Goal: Communication & Community: Answer question/provide support

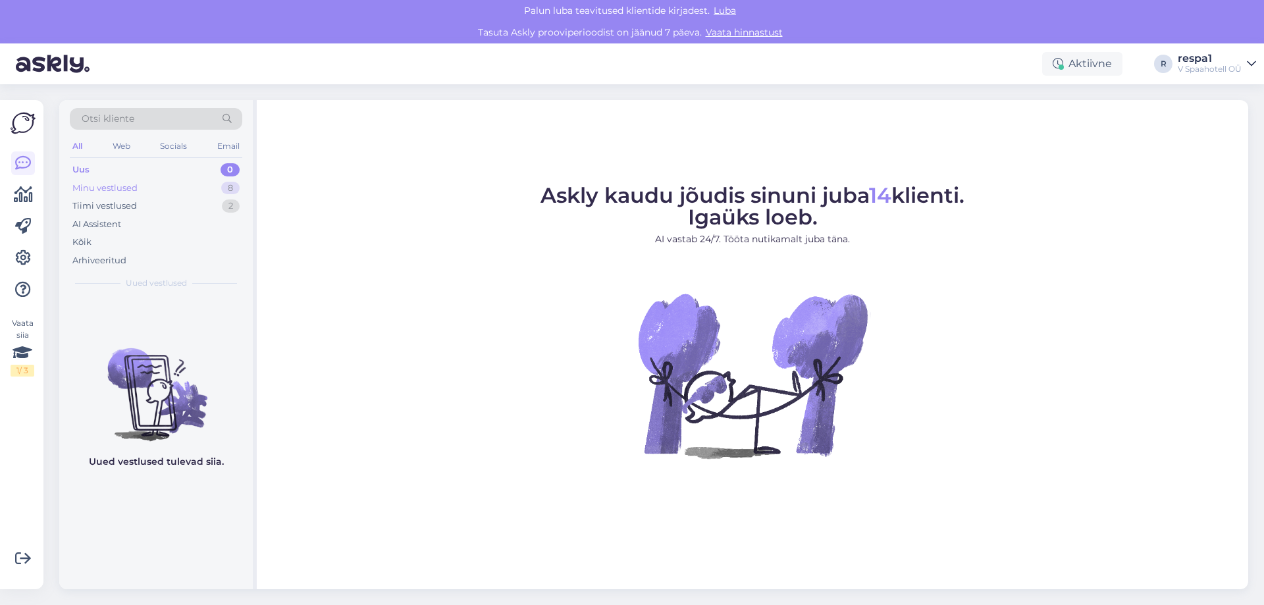
click at [143, 190] on div "Minu vestlused 8" at bounding box center [156, 188] width 172 height 18
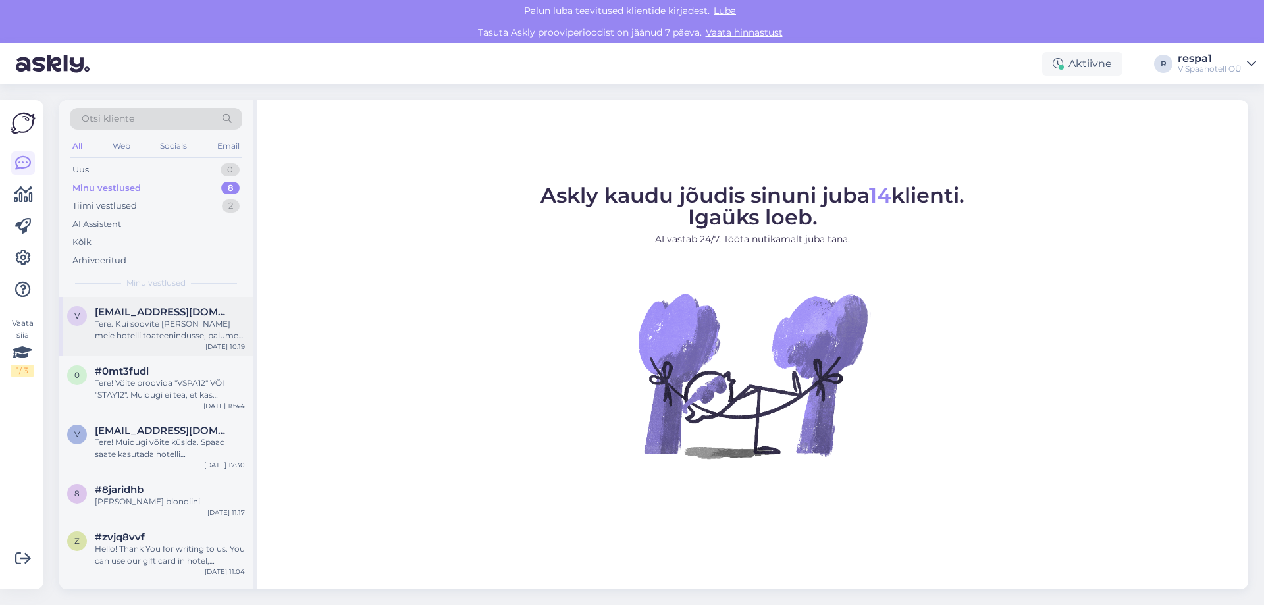
click at [162, 336] on div "Tere. Kui soovite [PERSON_NAME] meie hotelli toateenindusse, palume ühendust võ…" at bounding box center [170, 330] width 150 height 24
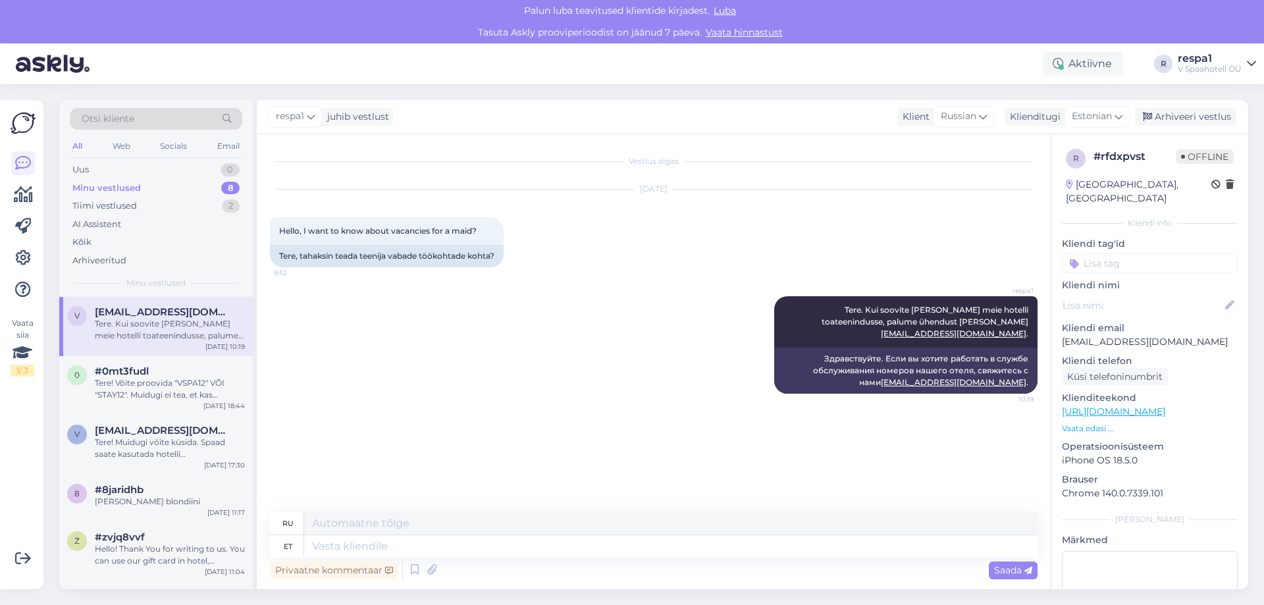
scroll to position [66, 0]
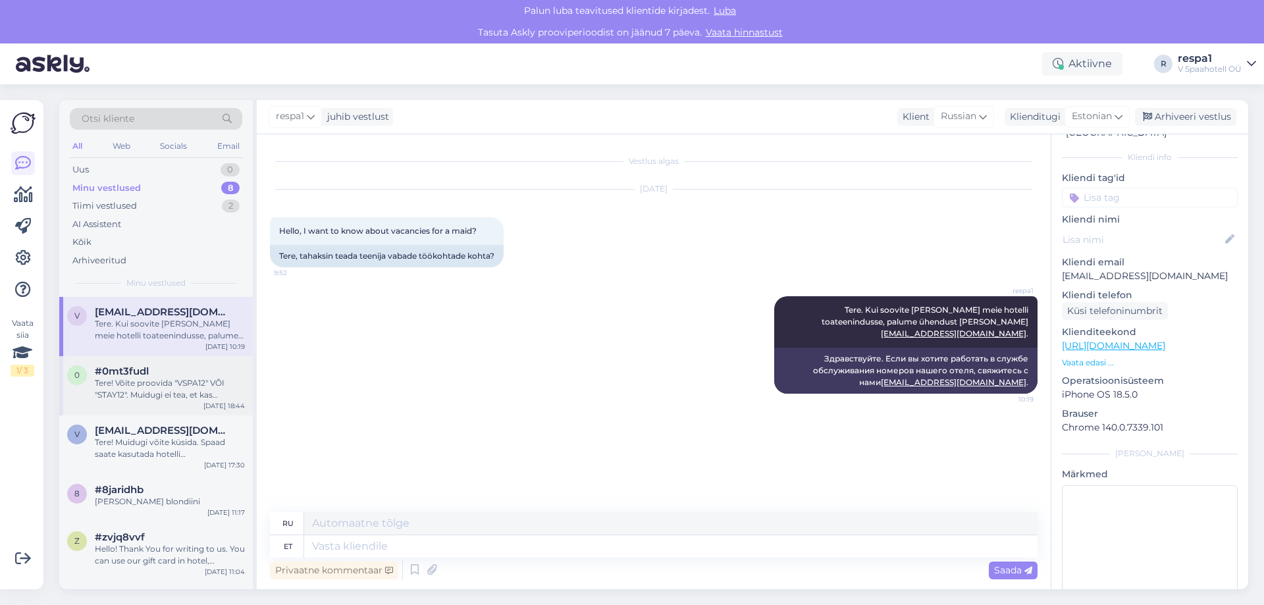
click at [134, 389] on div "Tere! Võite proovida "VSPA12" VÕI "STAY12". Muidugi ei tea, et kas [PERSON_NAME…" at bounding box center [170, 389] width 150 height 24
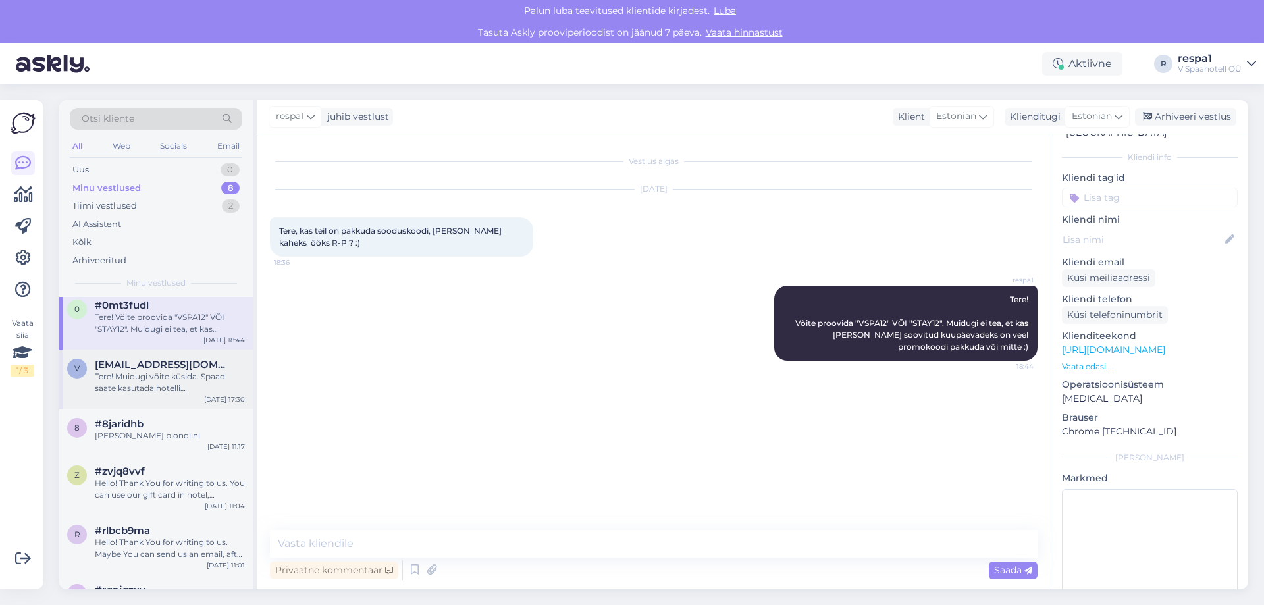
click at [155, 394] on div "v [EMAIL_ADDRESS][DOMAIN_NAME] Tere! Muidugi võite küsida. Spaad saate kasutada…" at bounding box center [156, 379] width 194 height 59
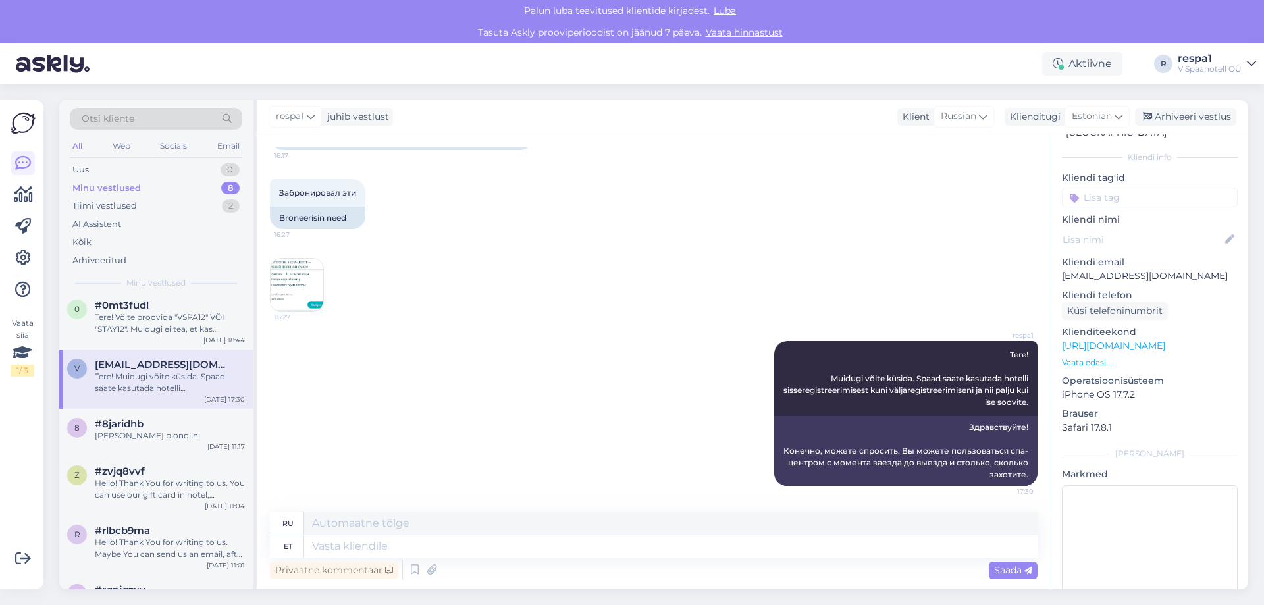
click at [288, 288] on img at bounding box center [297, 285] width 53 height 53
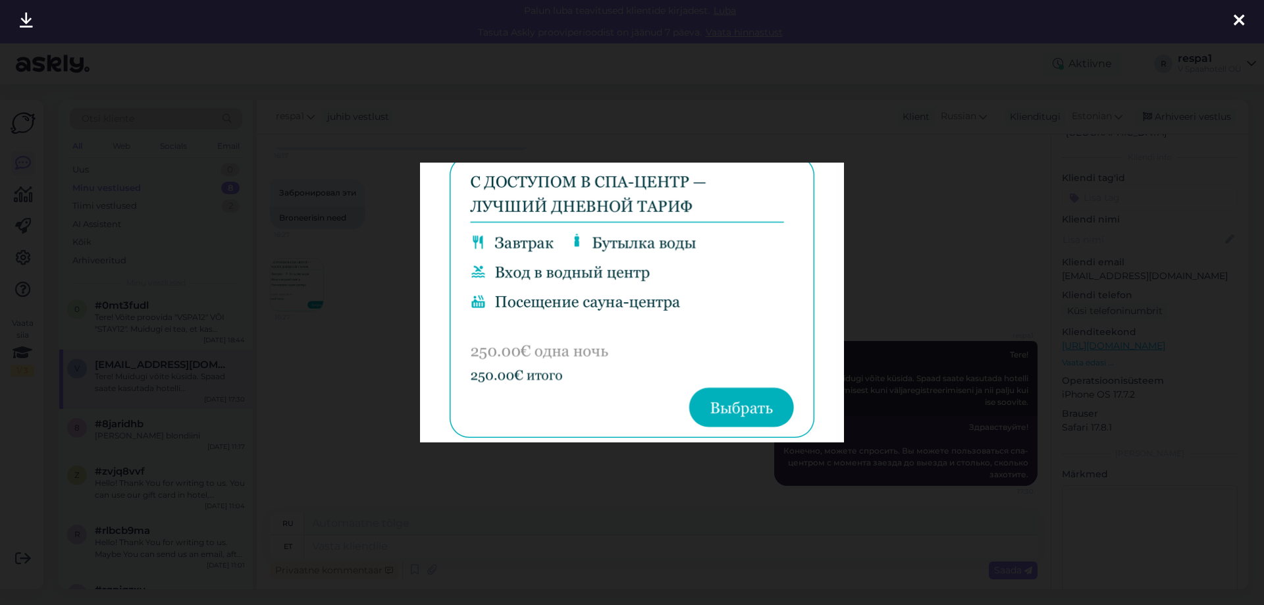
click at [917, 330] on div at bounding box center [632, 302] width 1264 height 605
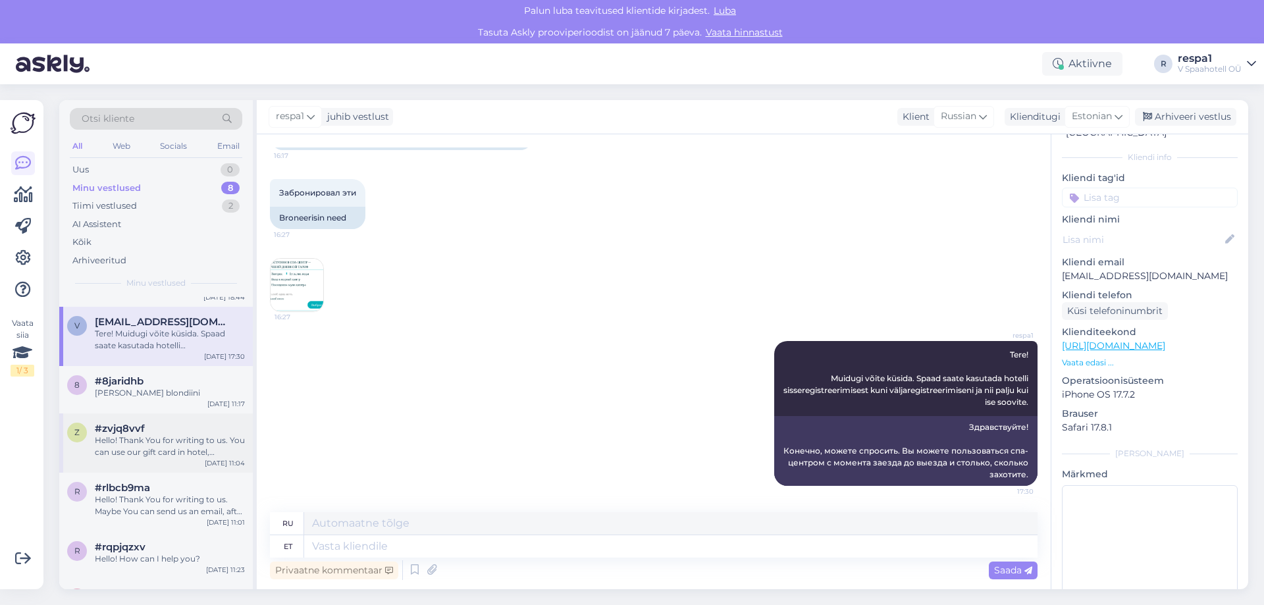
scroll to position [132, 0]
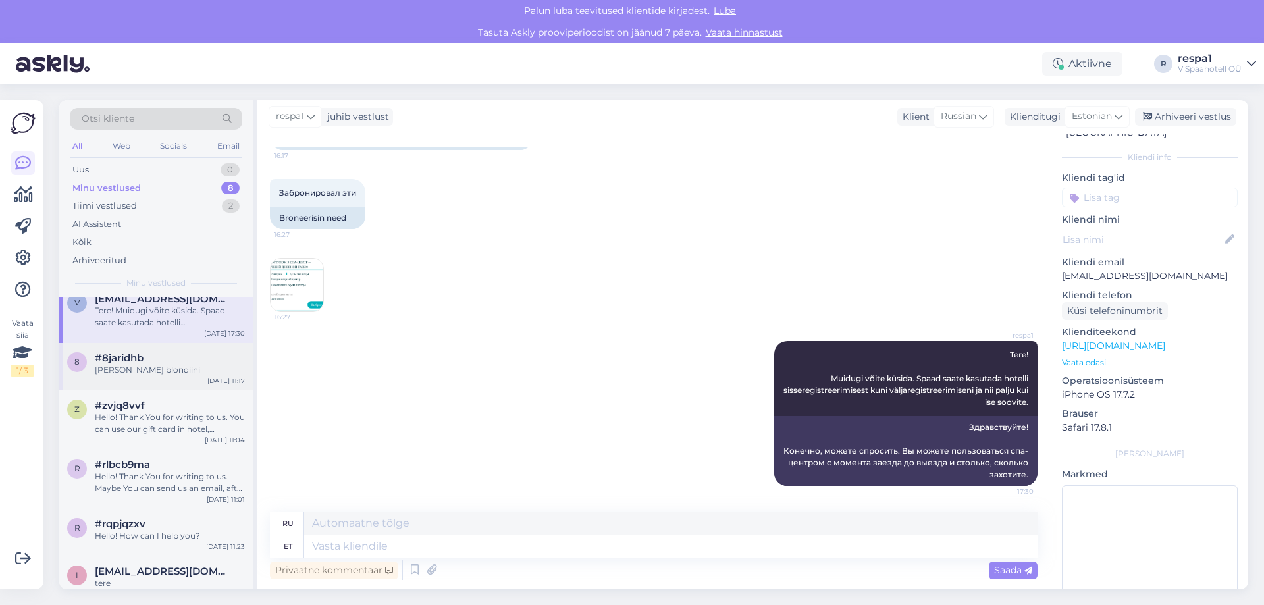
click at [172, 370] on div "[PERSON_NAME] blondiini" at bounding box center [170, 370] width 150 height 12
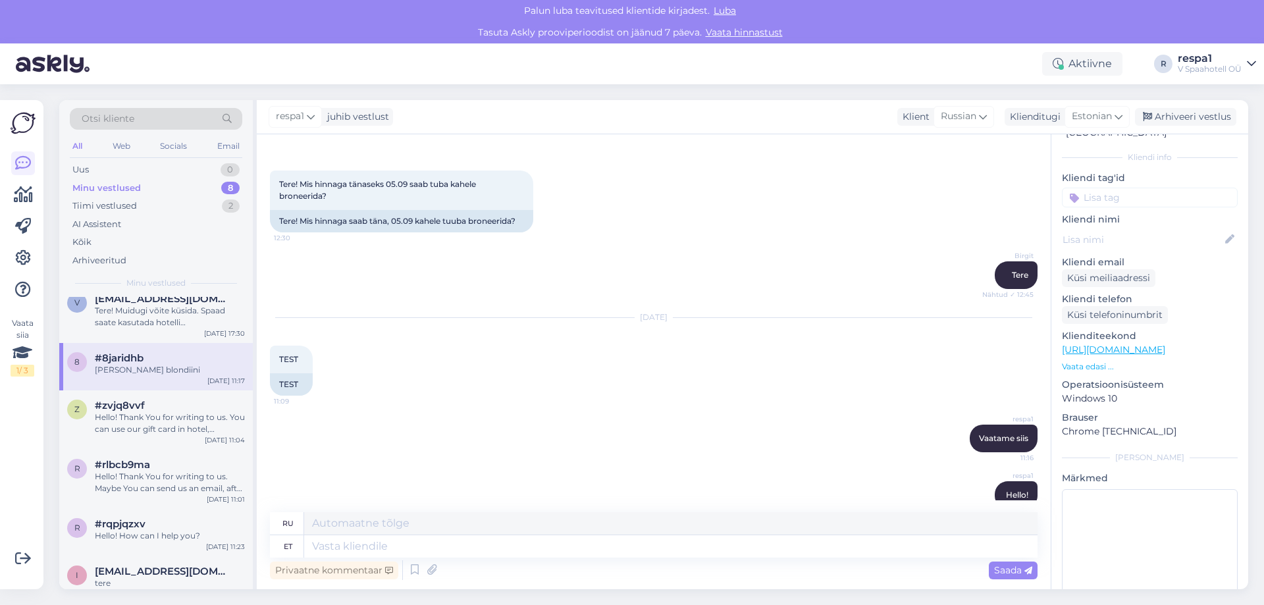
scroll to position [17, 0]
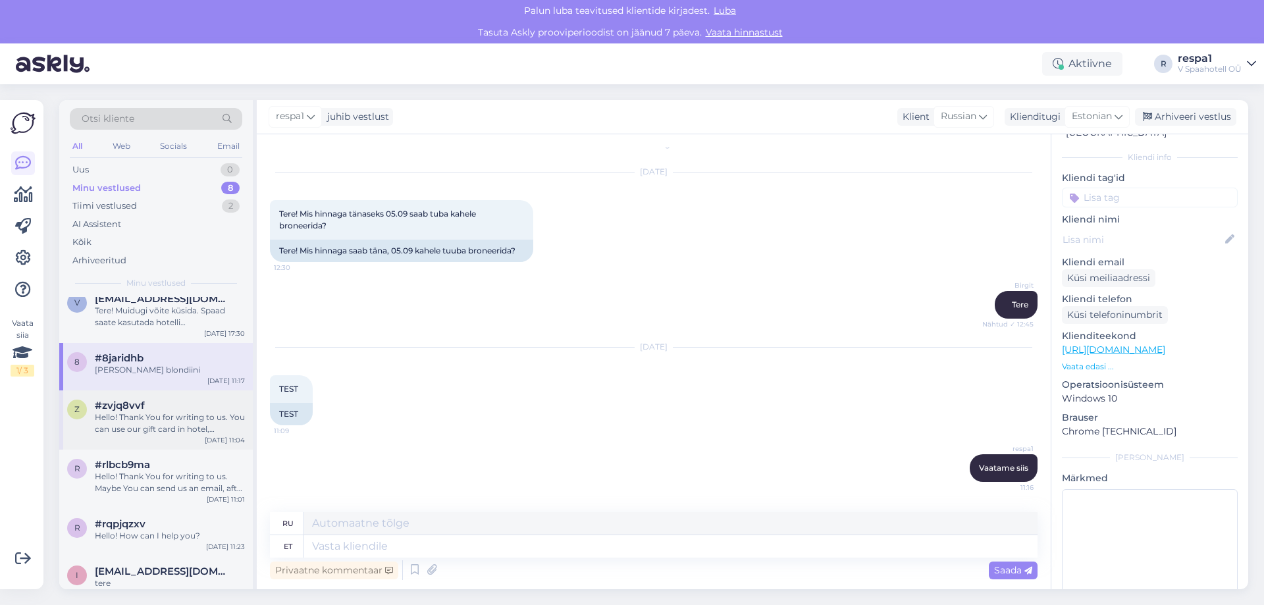
click at [117, 429] on div "Hello! Thank You for writing to us. You can use our gift card in hotel, restaur…" at bounding box center [170, 423] width 150 height 24
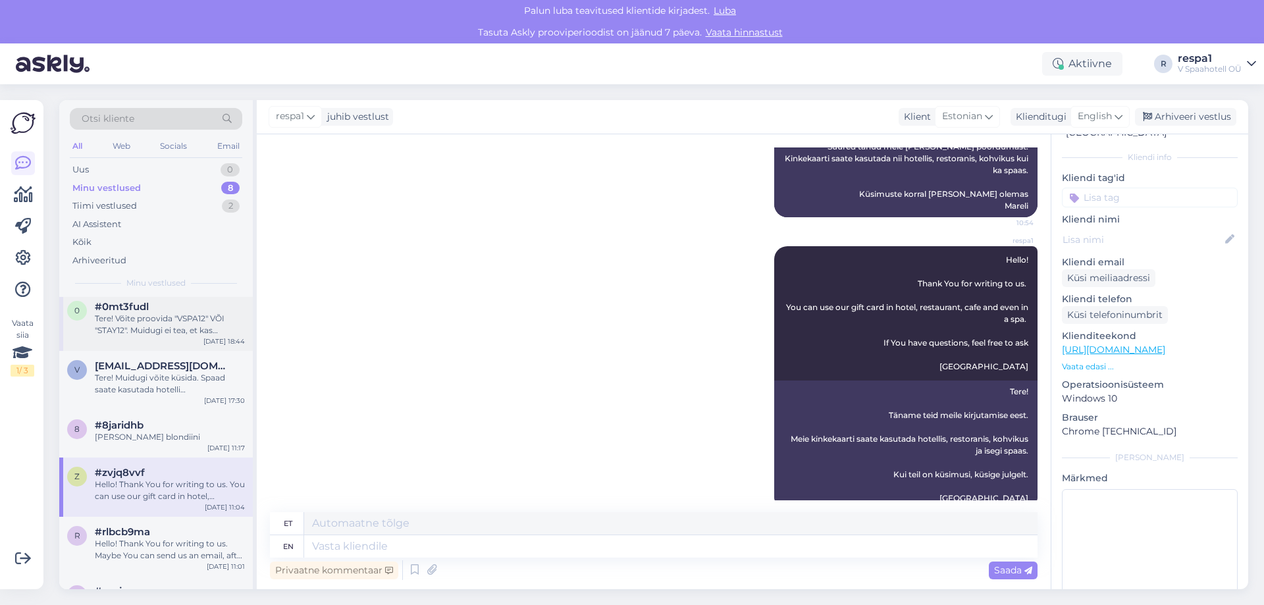
scroll to position [0, 0]
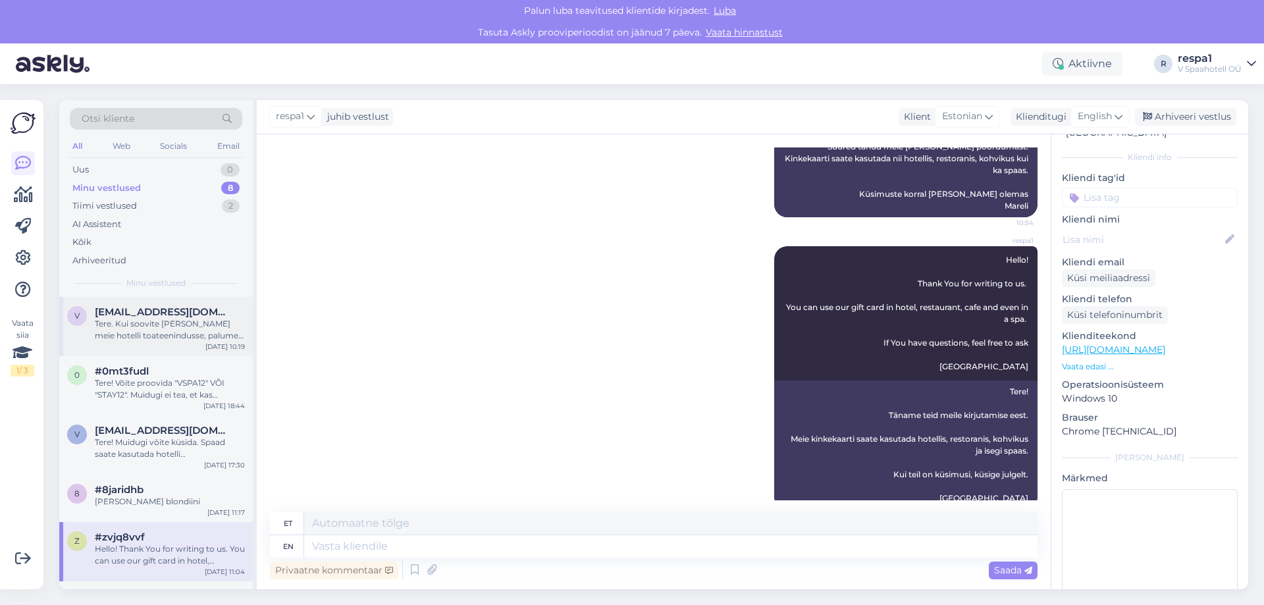
click at [161, 335] on div "Tere. Kui soovite [PERSON_NAME] meie hotelli toateenindusse, palume ühendust võ…" at bounding box center [170, 330] width 150 height 24
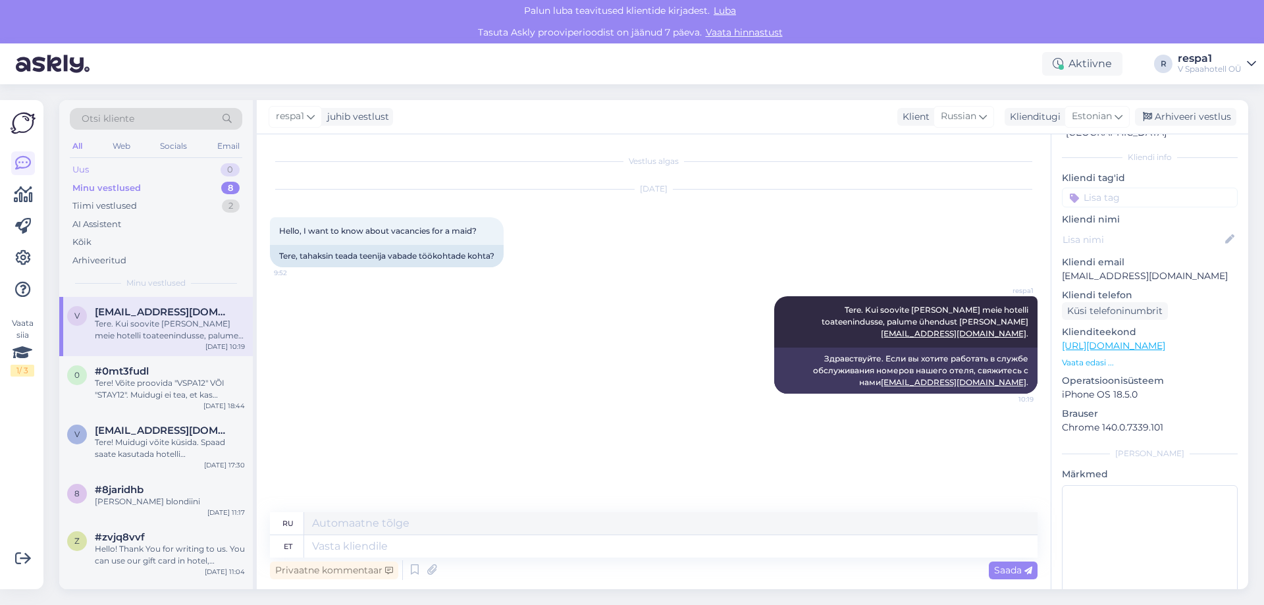
click at [133, 169] on div "Uus 0" at bounding box center [156, 170] width 172 height 18
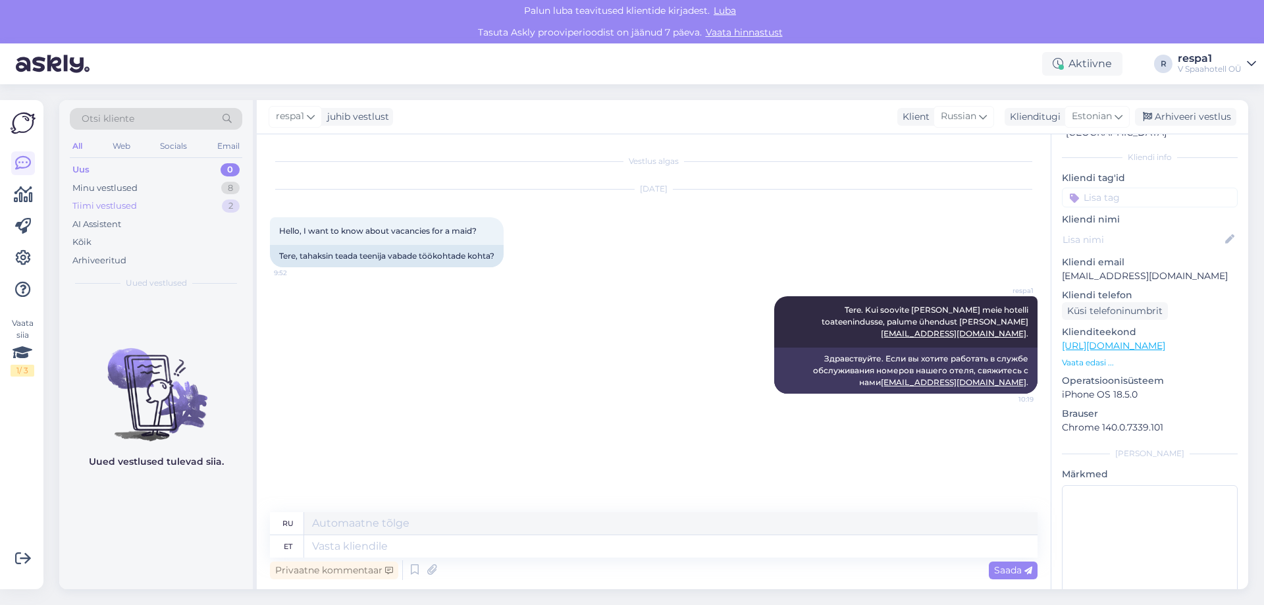
click at [145, 204] on div "Tiimi vestlused 2" at bounding box center [156, 206] width 172 height 18
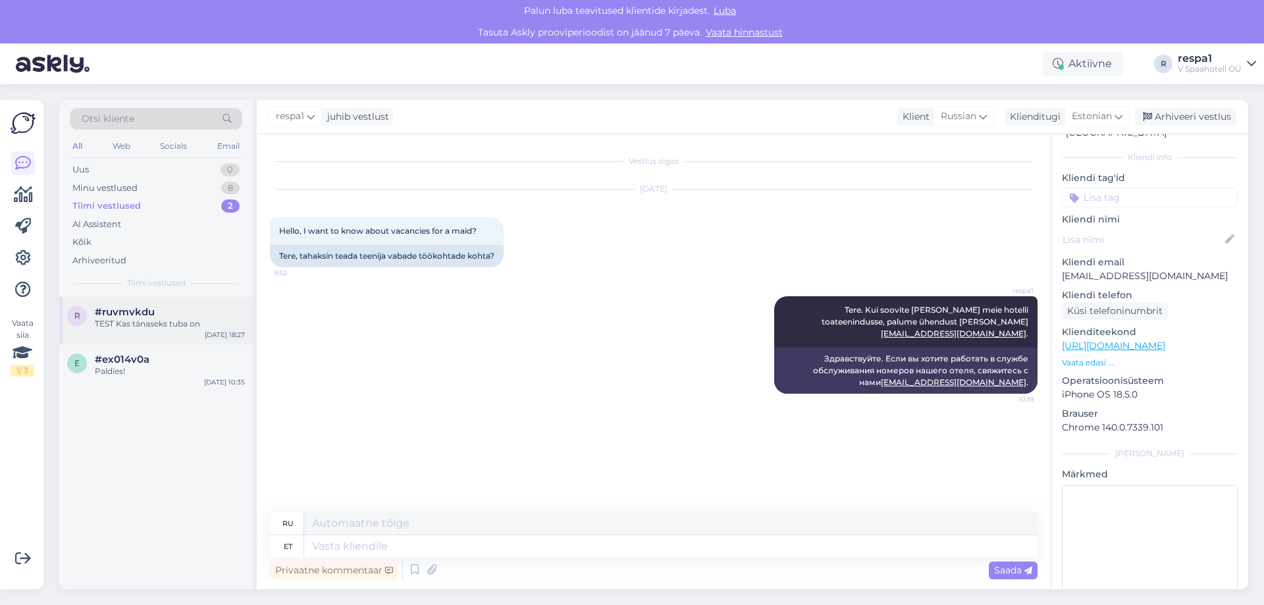
click at [145, 338] on div "r #ruvmvkdu TEST Kas tänaseks tuba on [DATE] 18:27" at bounding box center [156, 320] width 194 height 47
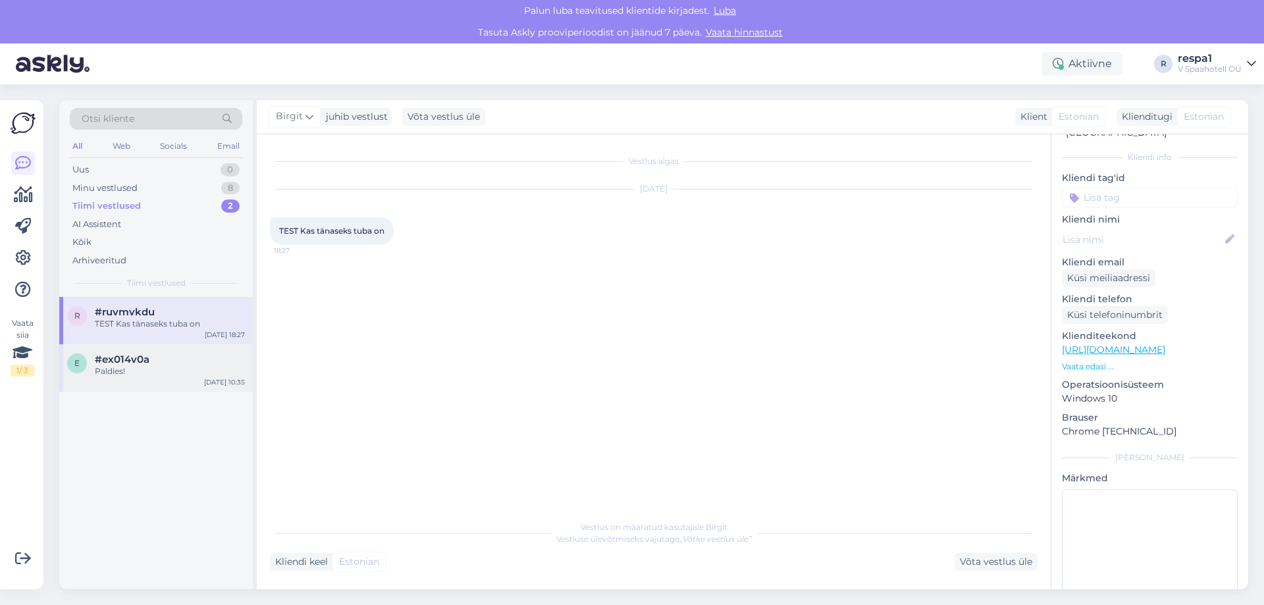
click at [154, 378] on div "e #ex014v0a Paldies! [DATE] 10:35" at bounding box center [156, 367] width 194 height 47
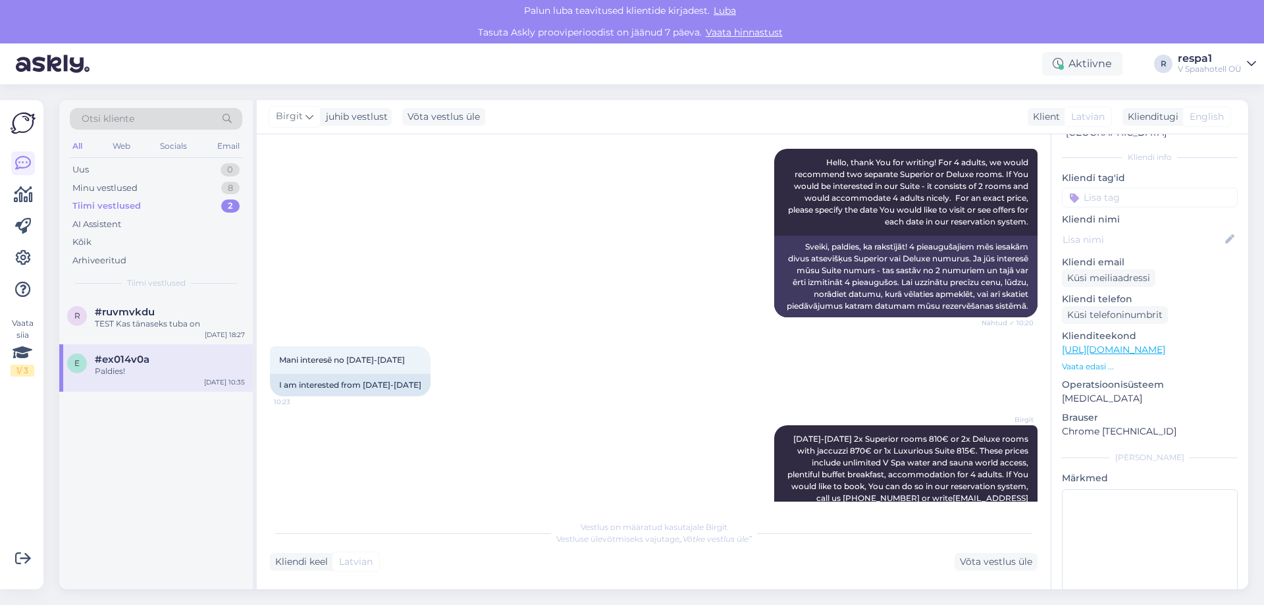
scroll to position [527, 0]
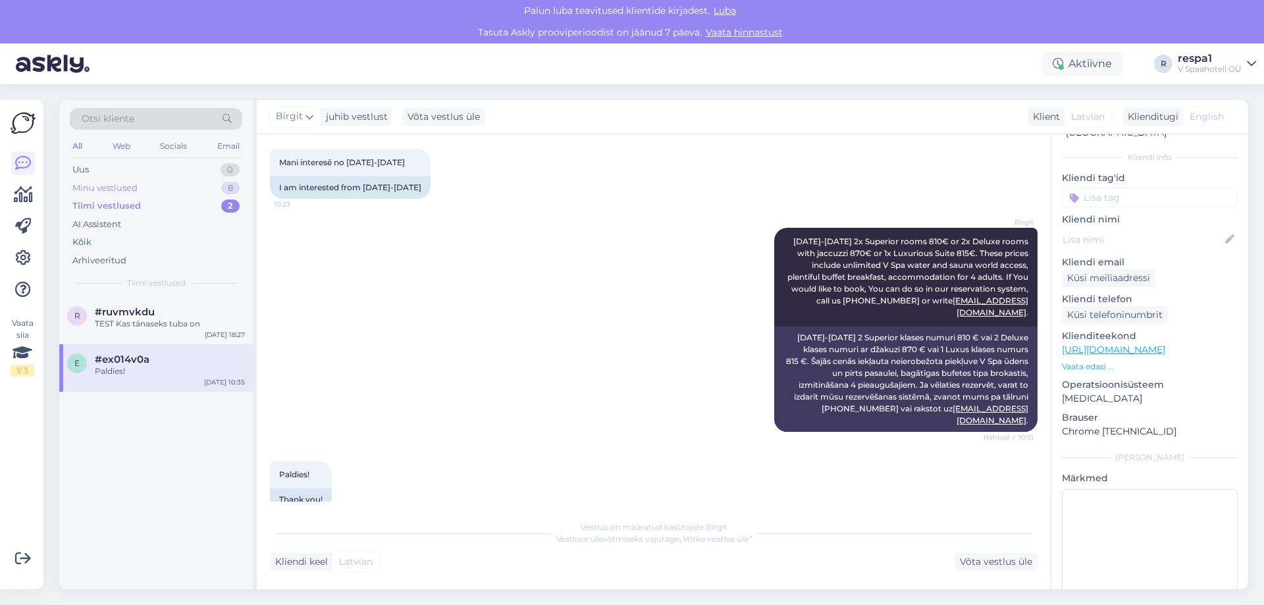
click at [168, 192] on div "Minu vestlused 8" at bounding box center [156, 188] width 172 height 18
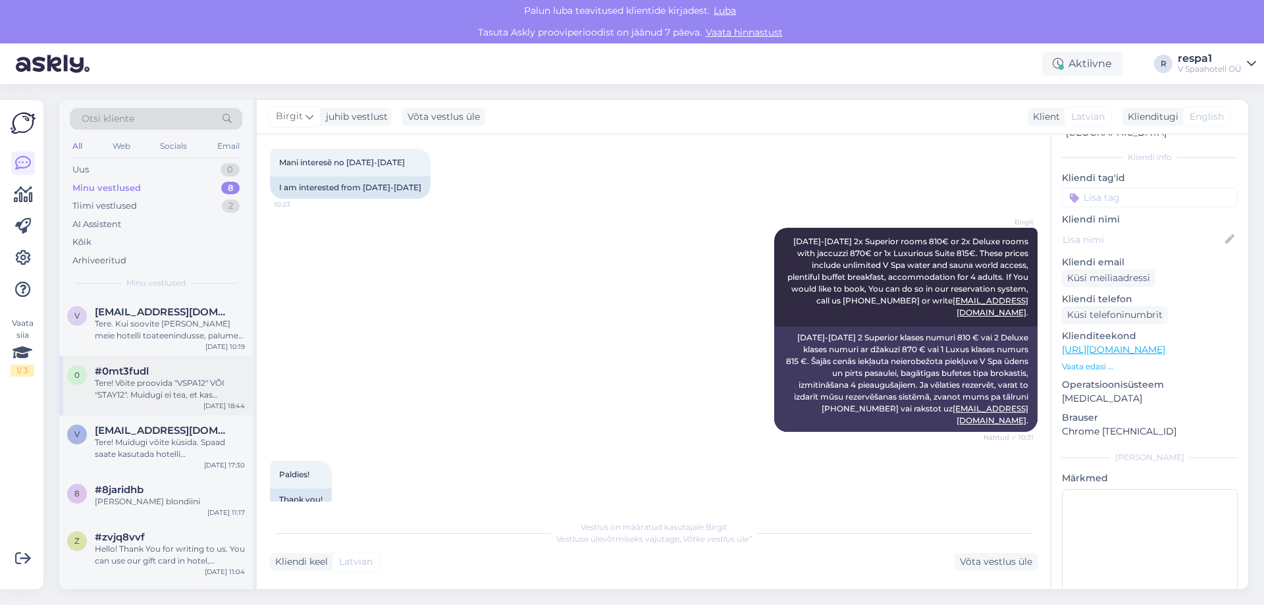
click at [133, 395] on div "Tere! Võite proovida "VSPA12" VÕI "STAY12". Muidugi ei tea, et kas [PERSON_NAME…" at bounding box center [170, 389] width 150 height 24
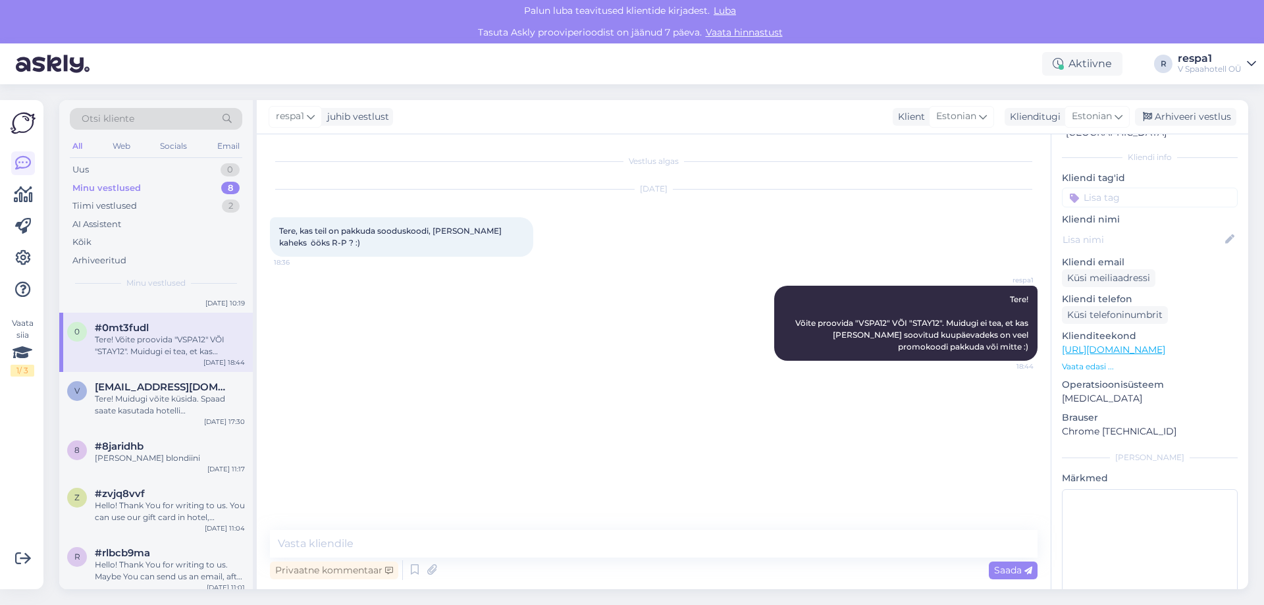
scroll to position [66, 0]
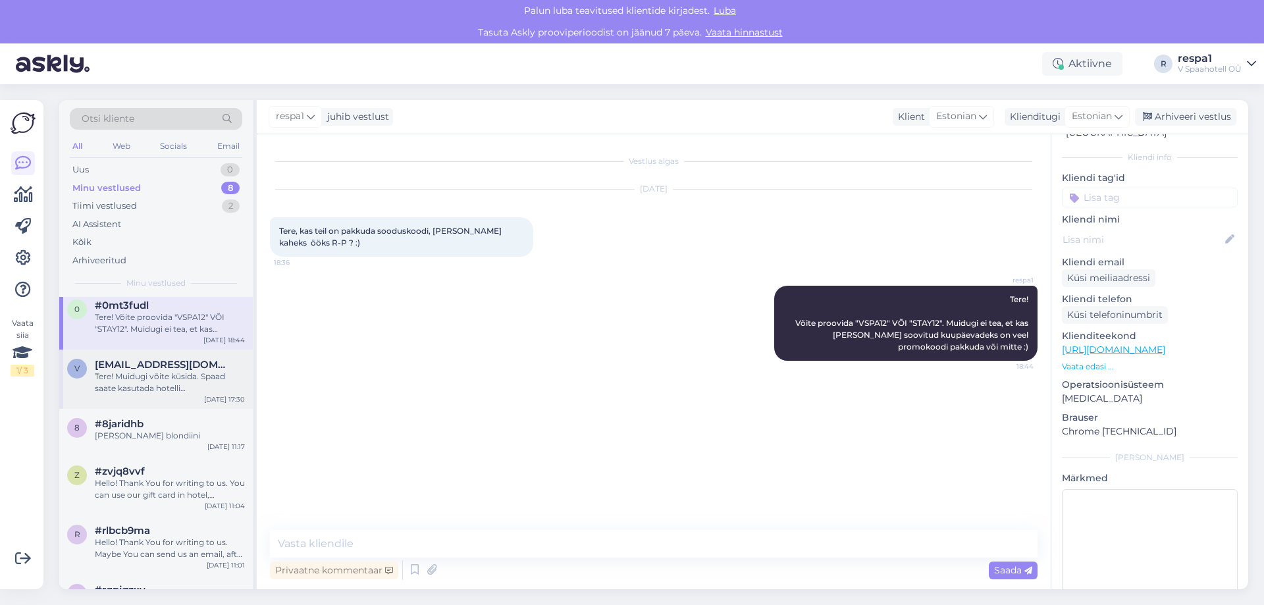
click at [135, 385] on div "Tere! Muidugi võite küsida. Spaad saate kasutada hotelli sisseregistreerimisest…" at bounding box center [170, 383] width 150 height 24
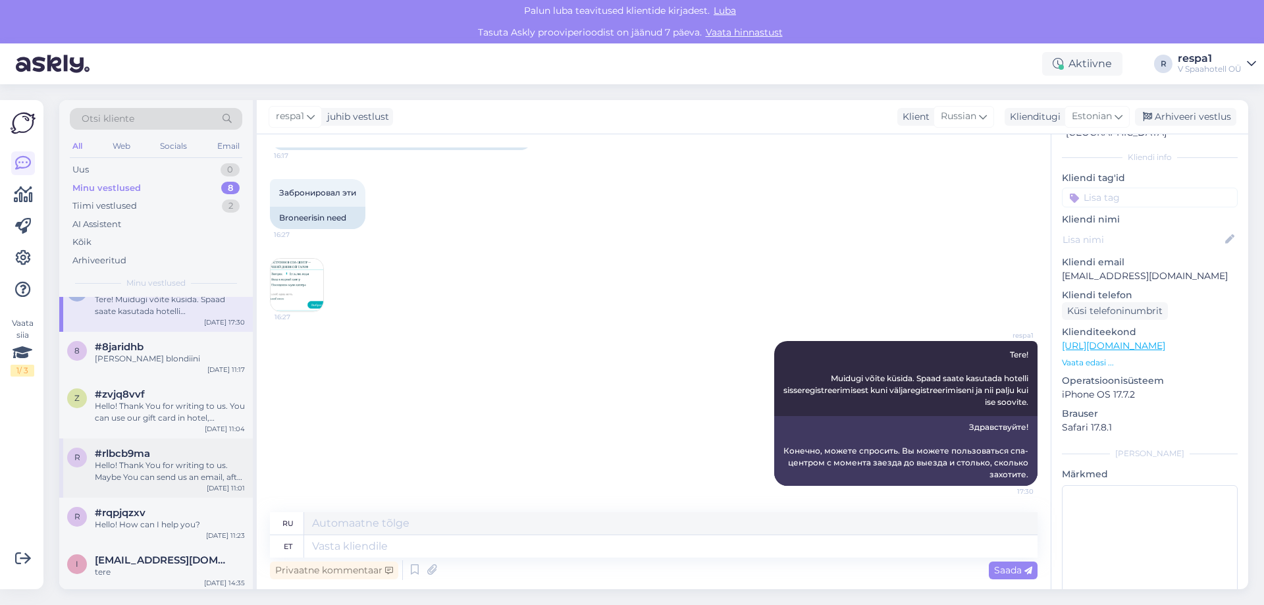
scroll to position [146, 0]
click at [159, 572] on div "tere" at bounding box center [170, 569] width 150 height 12
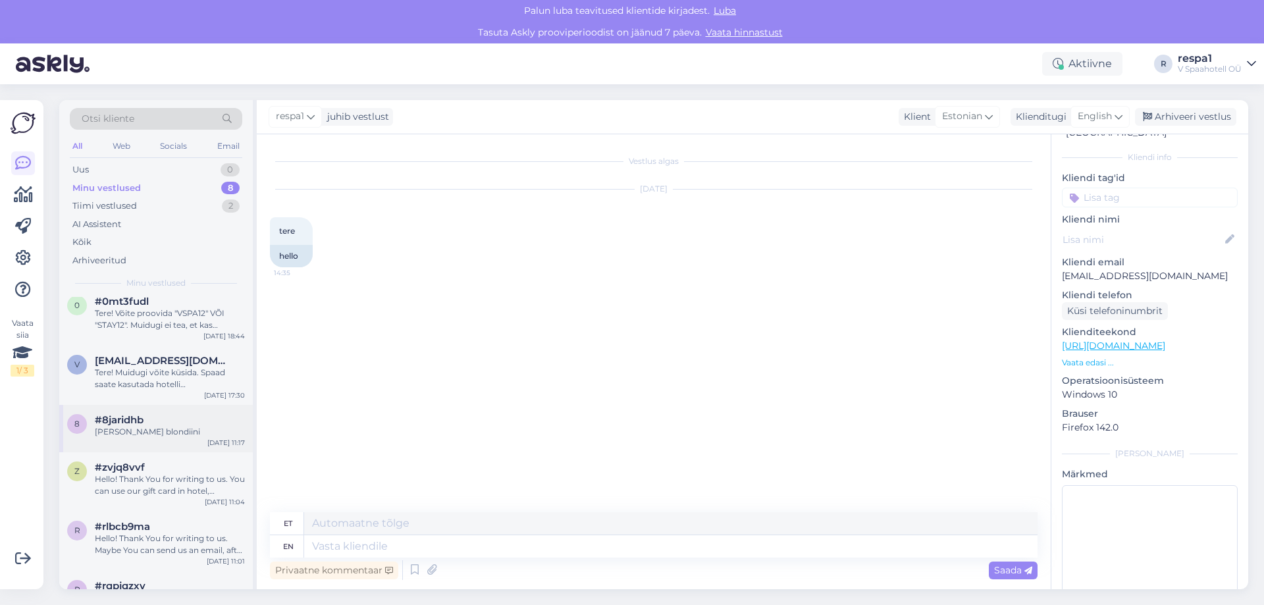
scroll to position [0, 0]
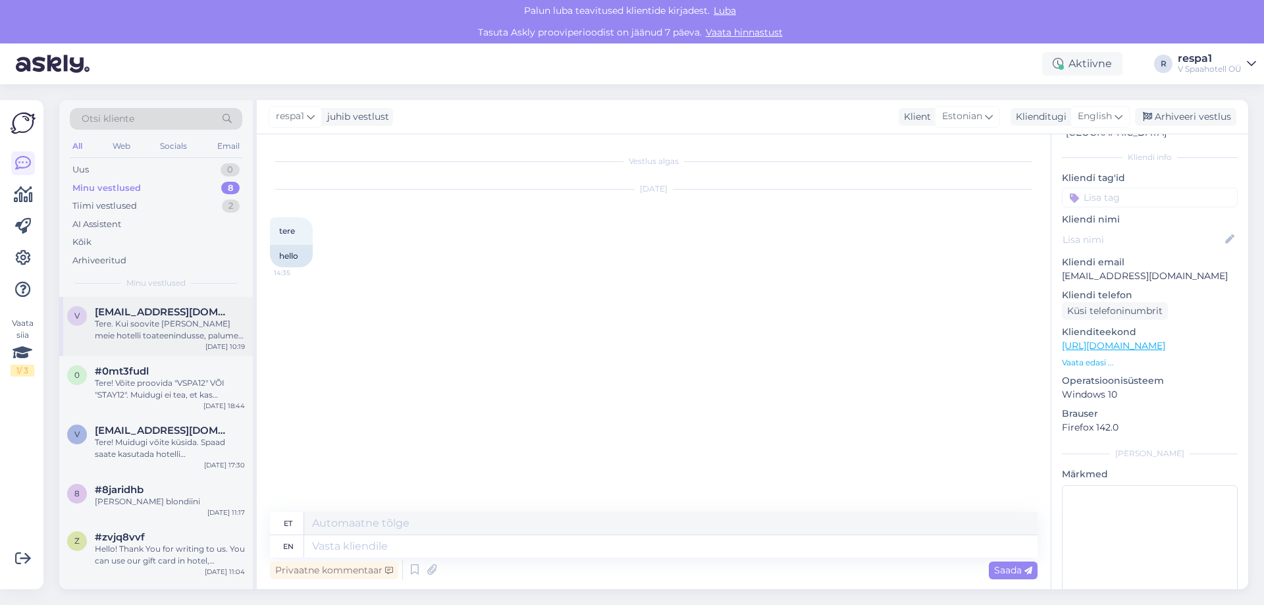
click at [147, 344] on div "v [EMAIL_ADDRESS][DOMAIN_NAME] Tere. Kui soovite [PERSON_NAME] meie hotelli toa…" at bounding box center [156, 326] width 194 height 59
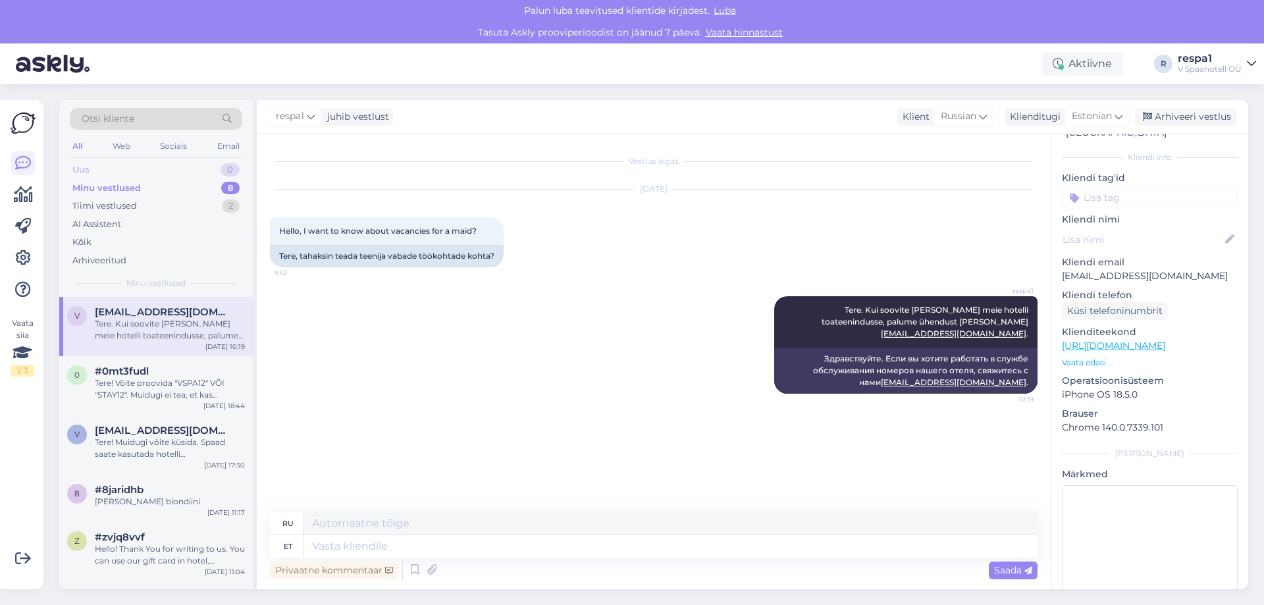
click at [137, 167] on div "Uus 0" at bounding box center [156, 170] width 172 height 18
